Goal: Navigation & Orientation: Find specific page/section

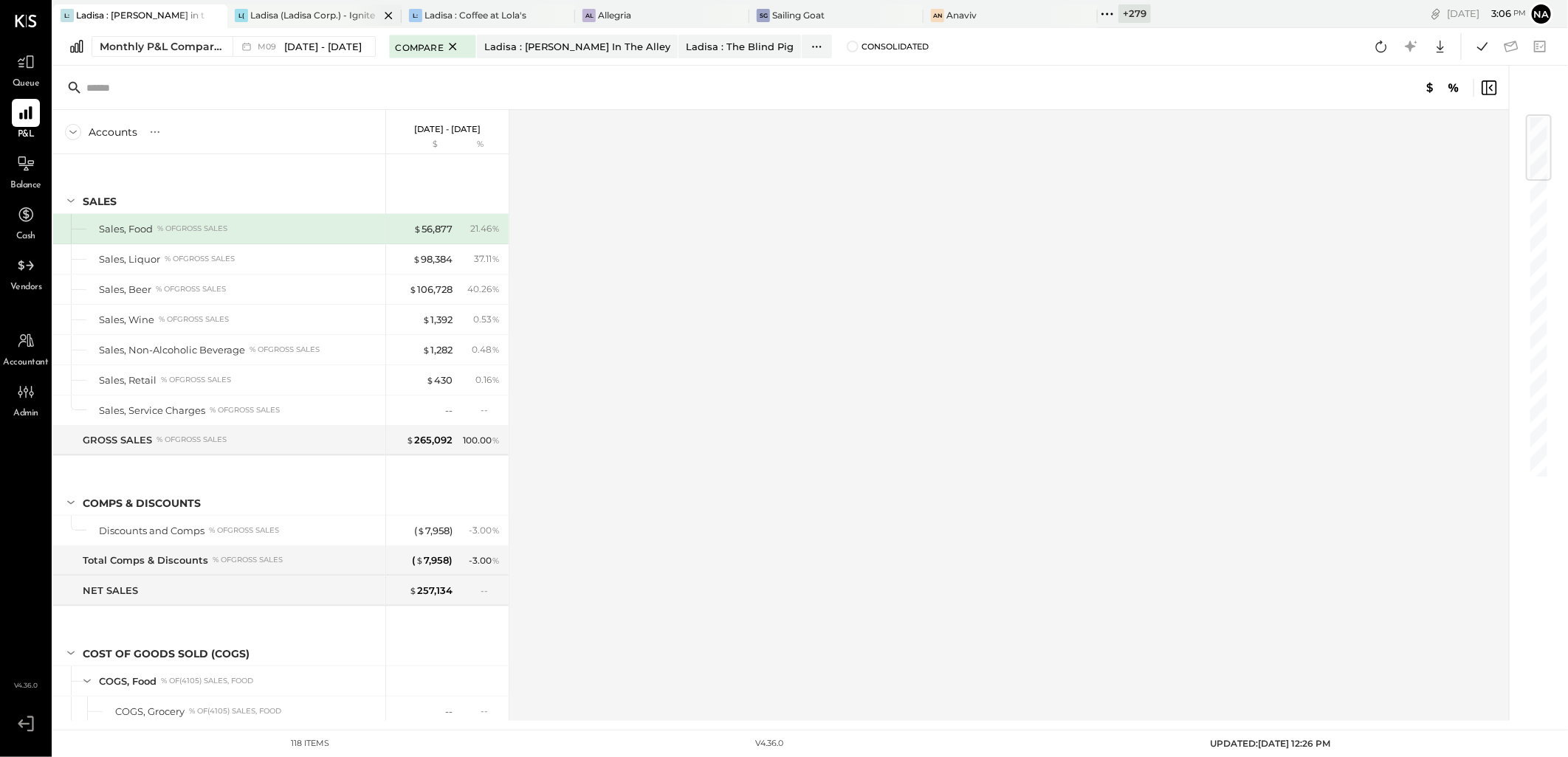
click at [382, 11] on icon at bounding box center [389, 16] width 19 height 18
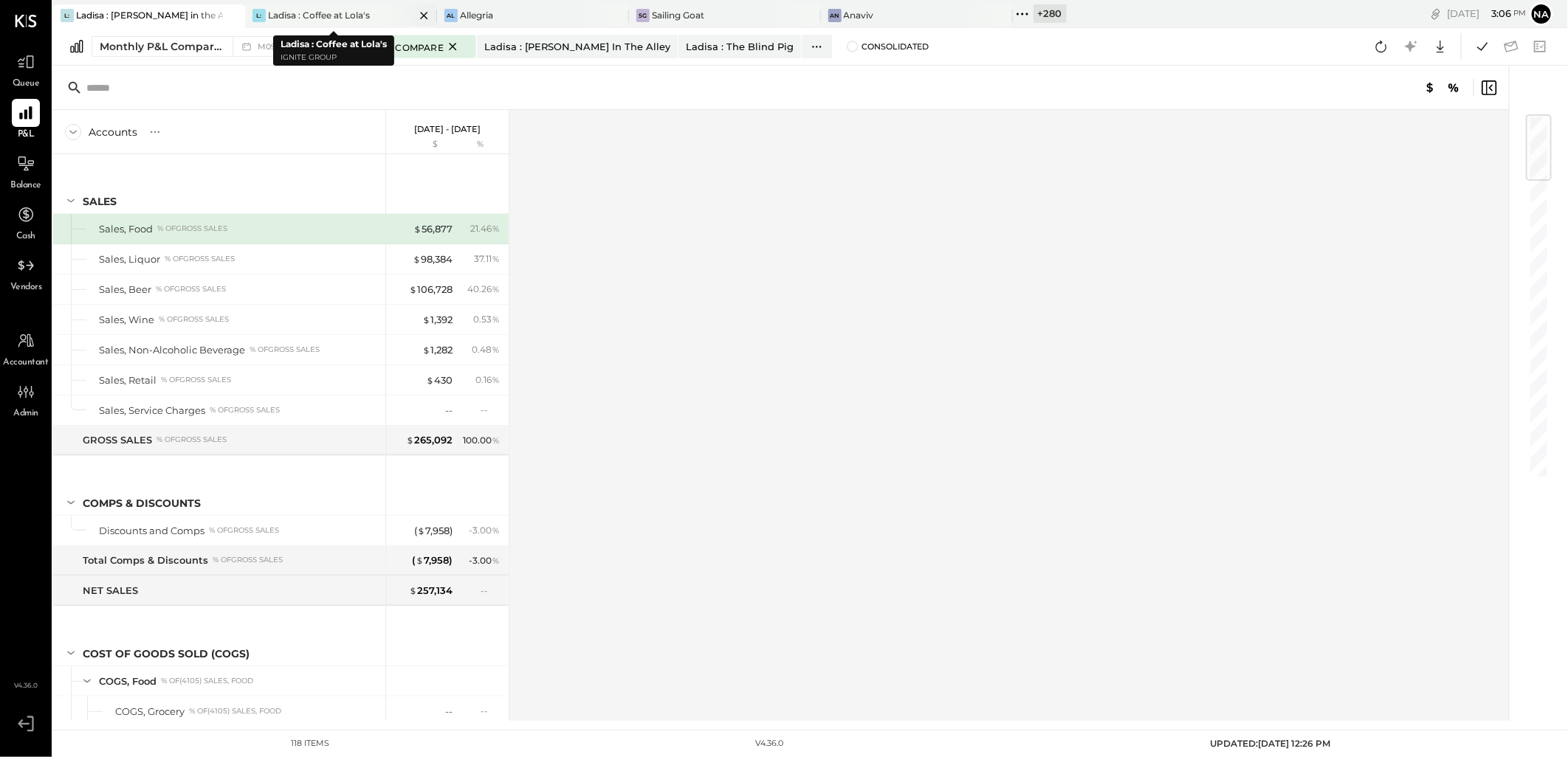
drag, startPoint x: 399, startPoint y: 18, endPoint x: 417, endPoint y: 20, distance: 18.1
click at [417, 20] on div at bounding box center [411, 15] width 52 height 21
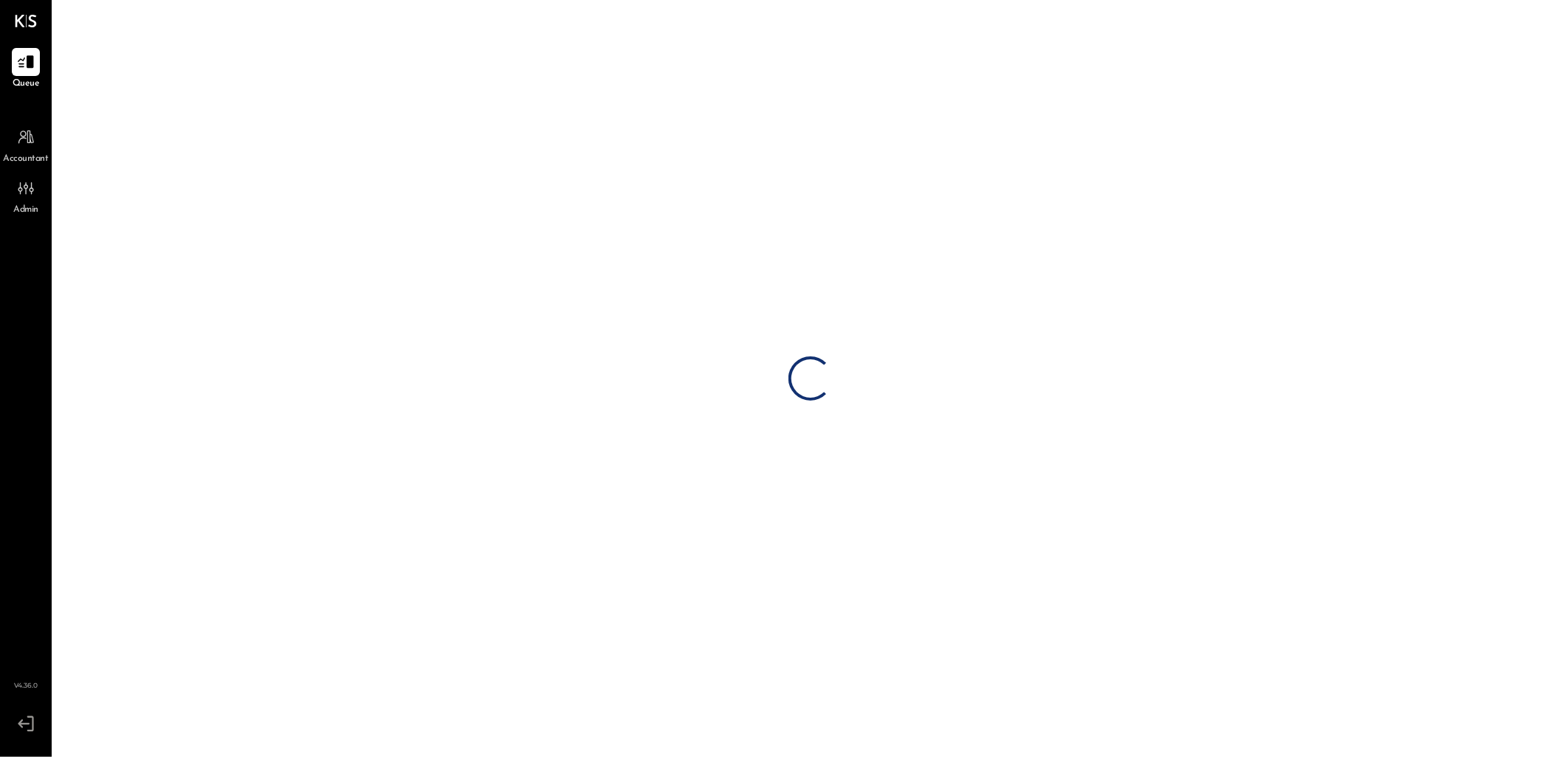
click at [410, 16] on div "Loading…" at bounding box center [811, 378] width 1515 height 757
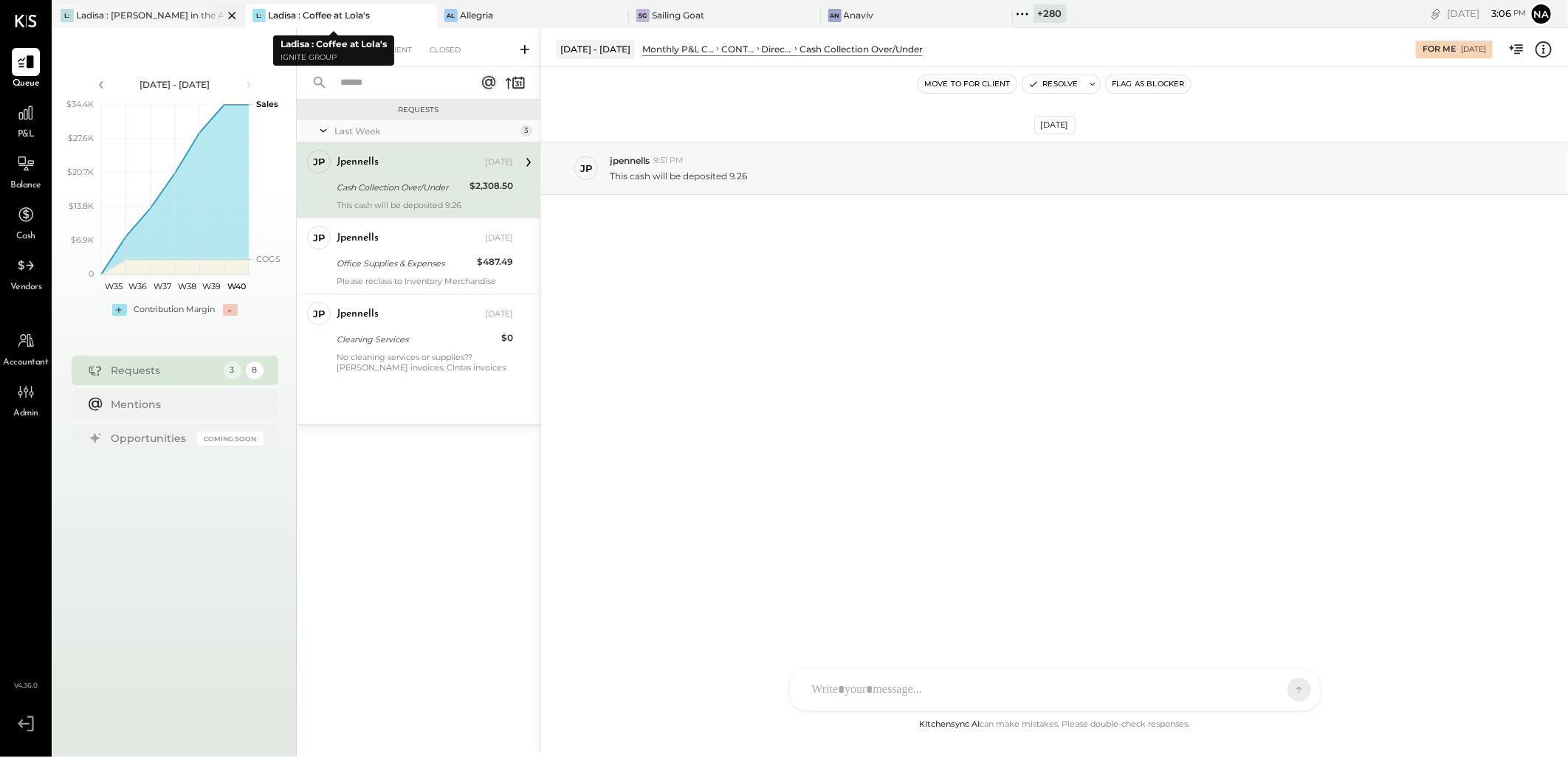
click at [226, 11] on icon at bounding box center [232, 16] width 19 height 18
click at [359, 11] on div "Al Allegria" at bounding box center [341, 16] width 177 height 14
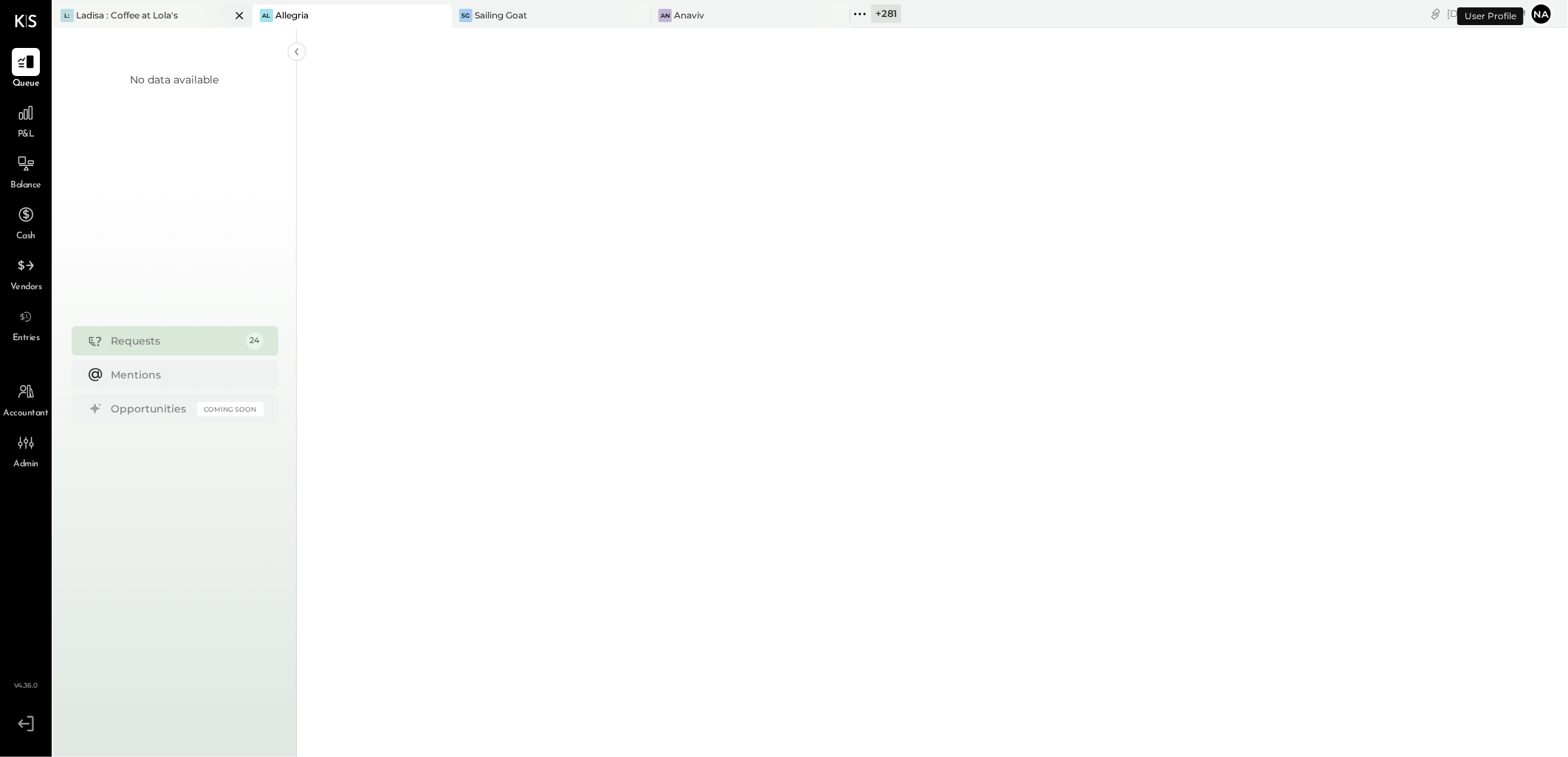
click at [239, 17] on icon at bounding box center [239, 16] width 19 height 18
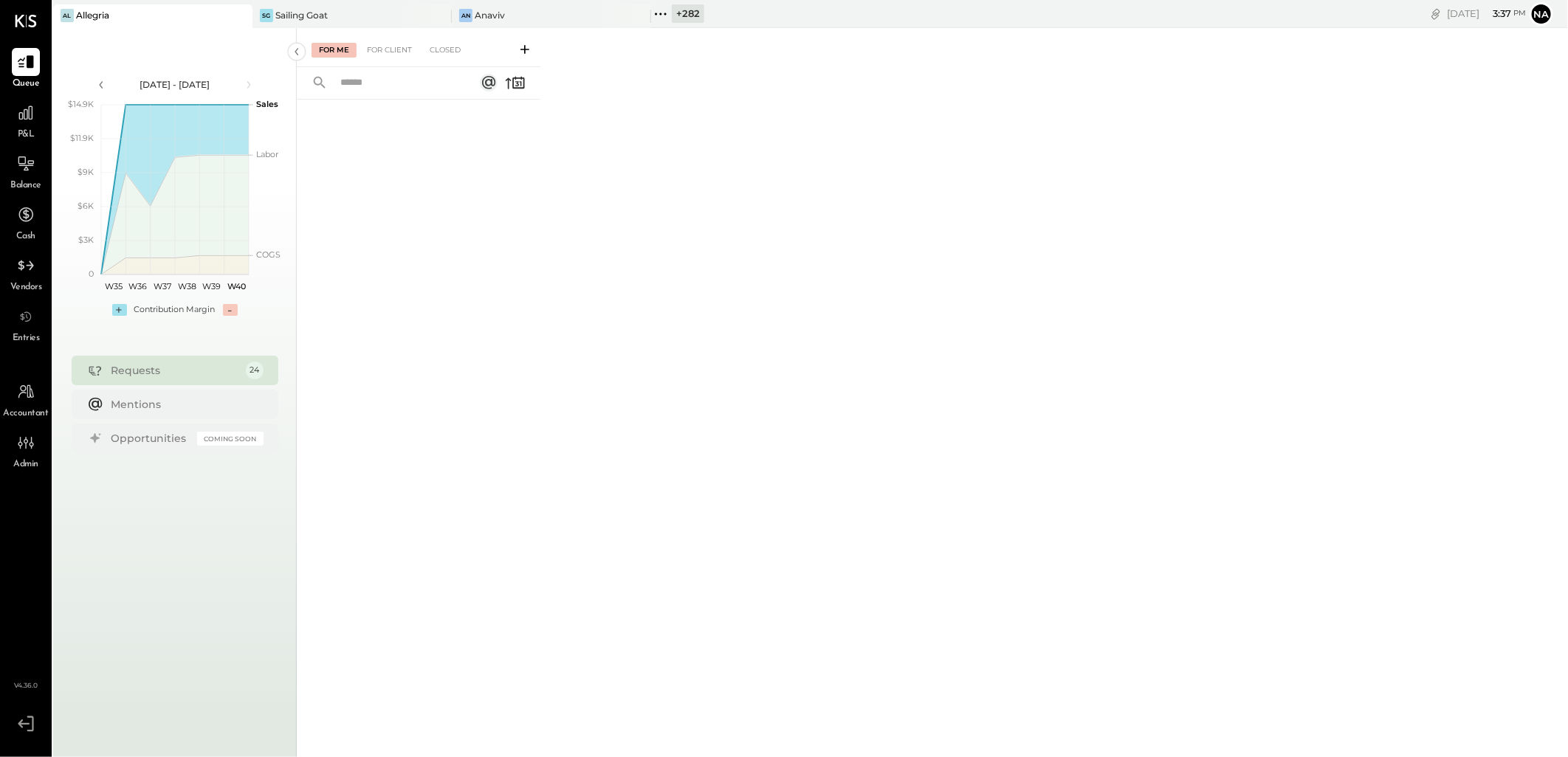
click at [931, 603] on div "For Me For Client Closed" at bounding box center [933, 390] width 1271 height 725
